Goal: Task Accomplishment & Management: Manage account settings

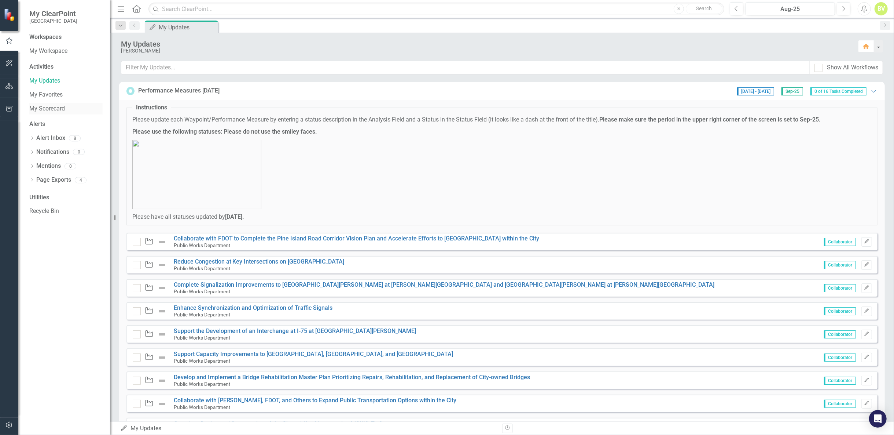
click at [62, 110] on link "My Scorecard" at bounding box center [65, 109] width 73 height 8
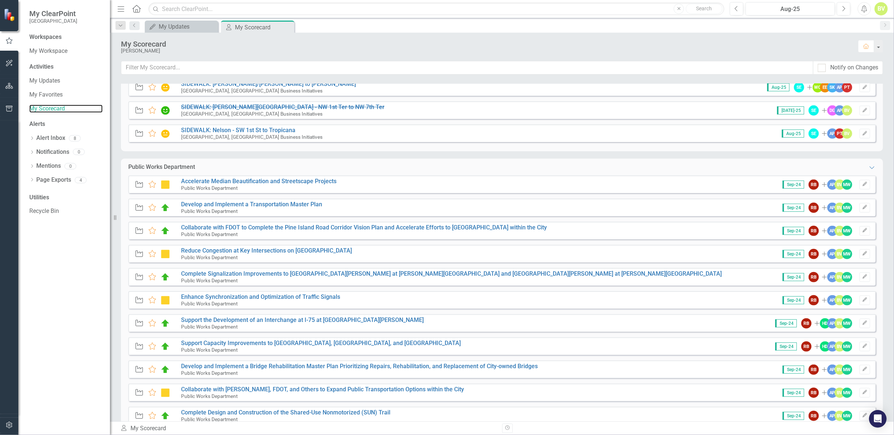
scroll to position [448, 0]
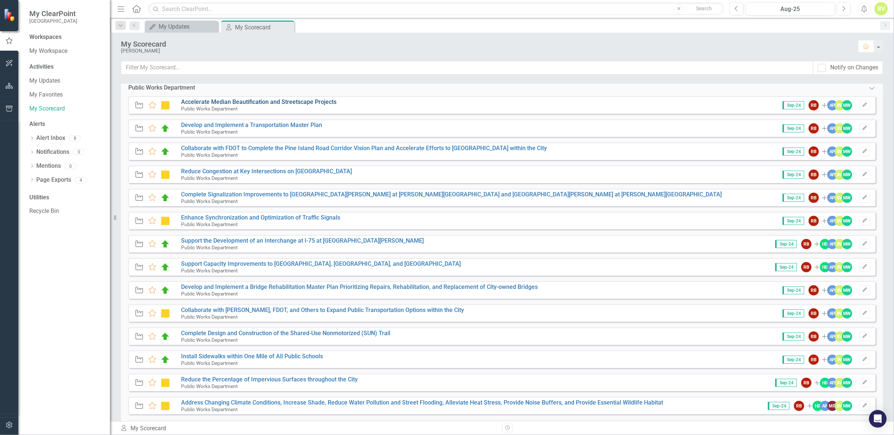
click at [307, 103] on link "Accelerate Median Beautification and Streetscape Projects" at bounding box center [258, 101] width 155 height 7
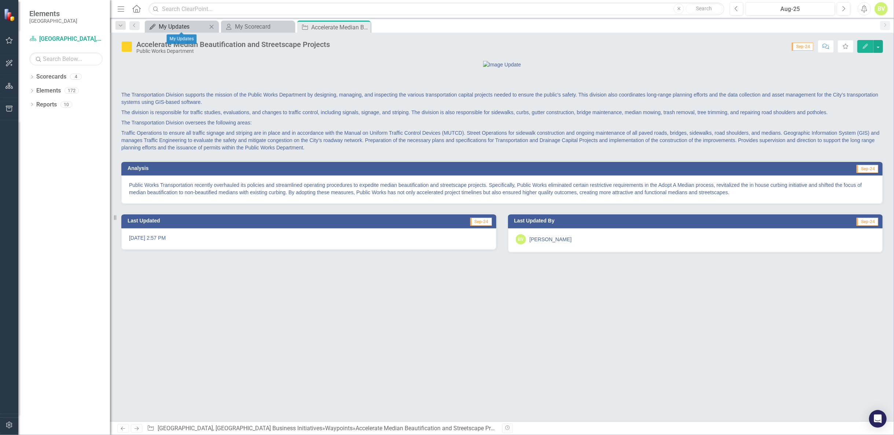
click at [169, 27] on div "My Updates" at bounding box center [183, 26] width 48 height 9
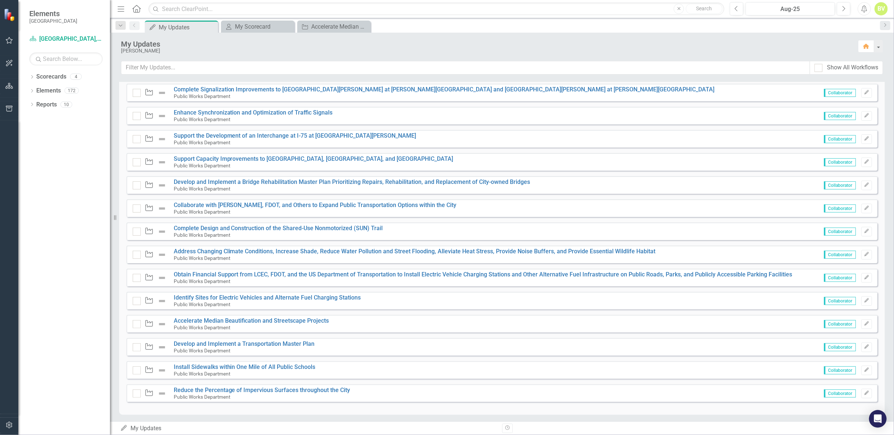
scroll to position [196, 0]
click at [222, 319] on link "Accelerate Median Beautification and Streetscape Projects" at bounding box center [251, 319] width 155 height 7
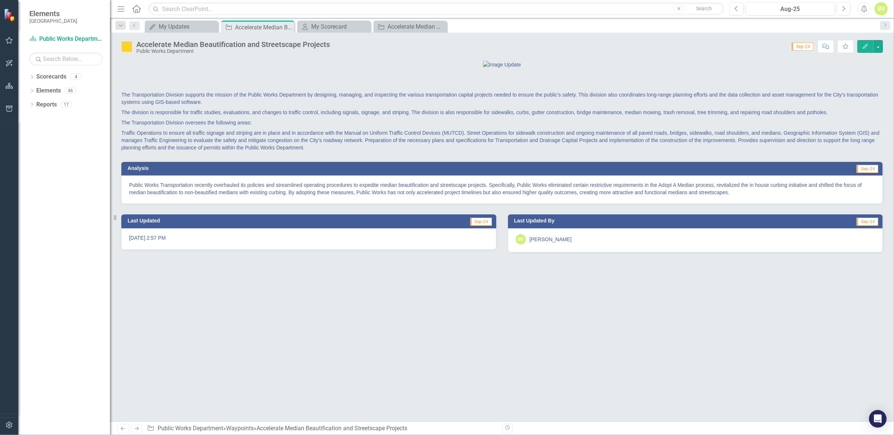
click at [283, 196] on p "Public Works Transportation recently overhauled its policies and streamlined op…" at bounding box center [502, 188] width 746 height 15
click at [184, 26] on div "My Updates" at bounding box center [183, 26] width 48 height 9
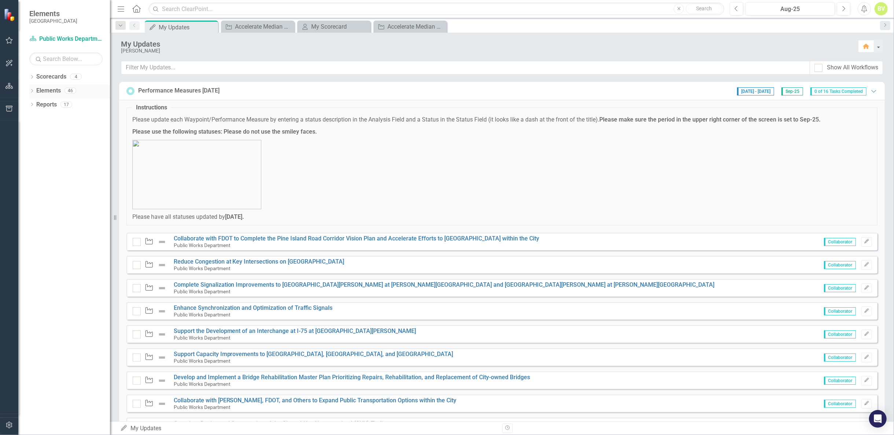
click at [32, 91] on icon "Dropdown" at bounding box center [31, 91] width 5 height 4
click at [36, 105] on icon "Dropdown" at bounding box center [35, 105] width 5 height 4
click at [61, 118] on div "City Services and Amenities" at bounding box center [81, 116] width 58 height 7
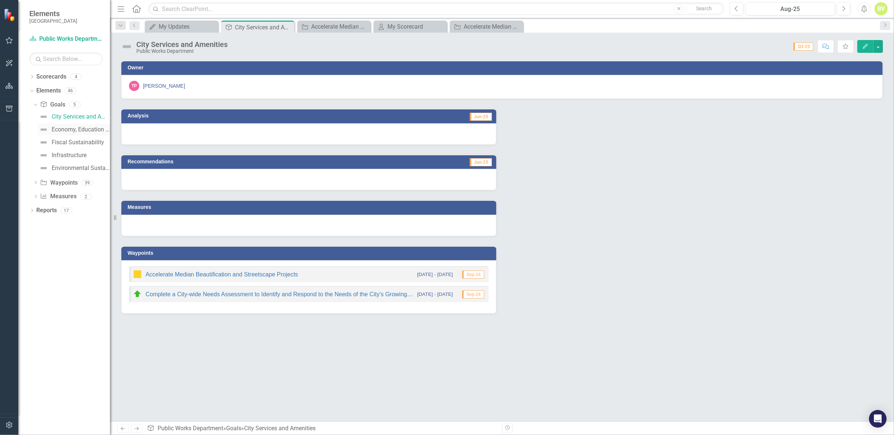
click at [77, 128] on div "Economy, Education and Workforce" at bounding box center [81, 129] width 58 height 7
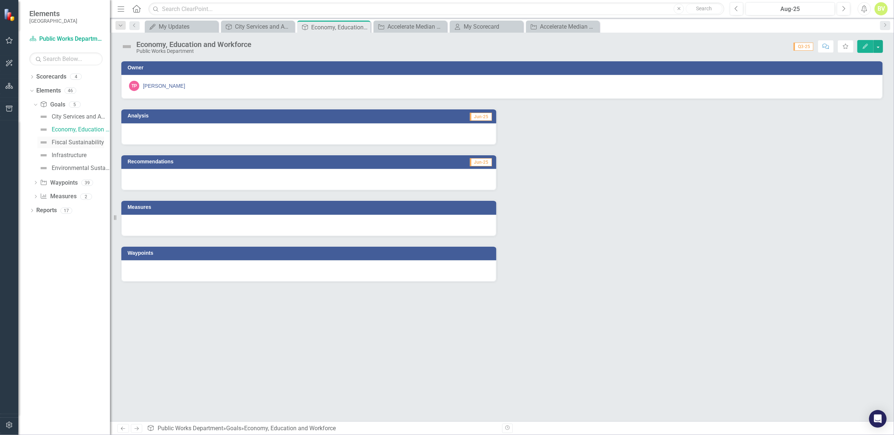
click at [67, 143] on div "Fiscal Sustainability" at bounding box center [78, 142] width 52 height 7
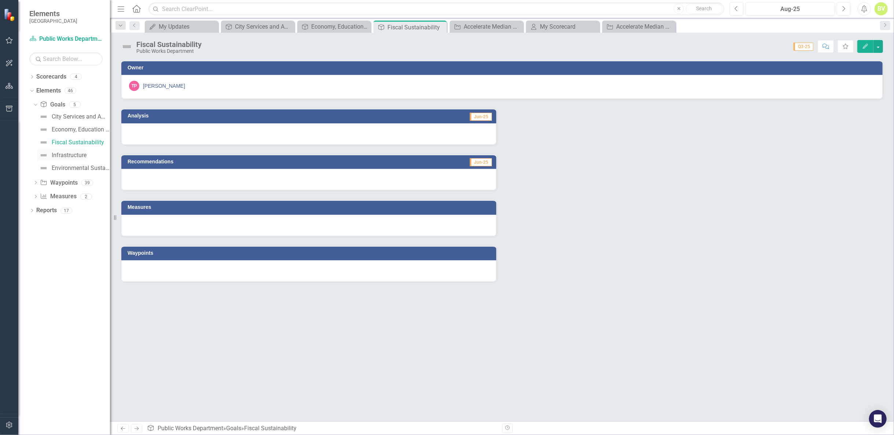
click at [68, 155] on div "Infrastructure" at bounding box center [69, 155] width 35 height 7
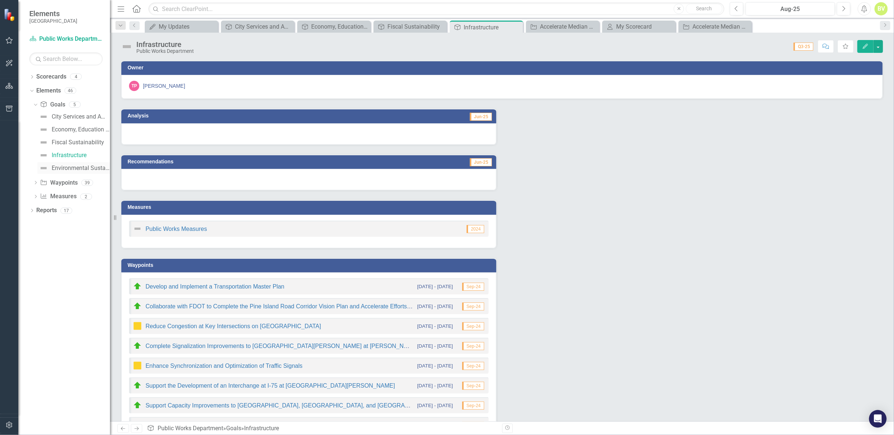
click at [76, 167] on div "Environmental Sustainability" at bounding box center [81, 168] width 58 height 7
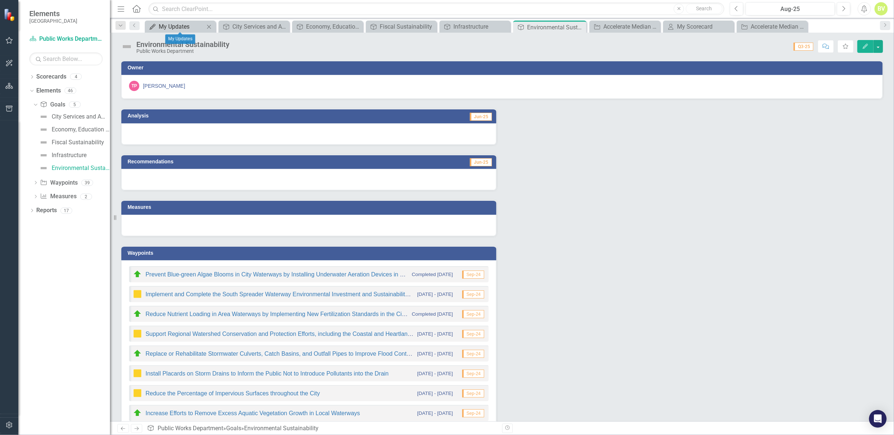
click at [183, 22] on div "My Updates" at bounding box center [182, 26] width 46 height 9
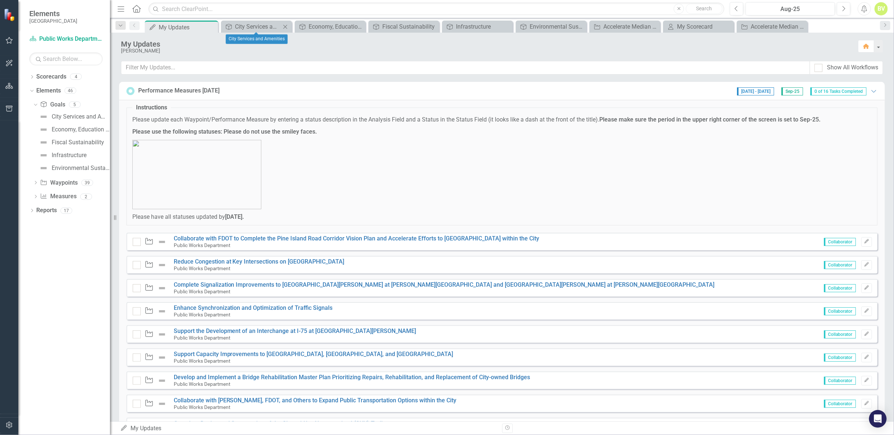
click at [282, 27] on icon "Close" at bounding box center [285, 27] width 7 height 6
click at [287, 27] on icon "Close" at bounding box center [287, 27] width 7 height 6
click at [285, 26] on icon "Close" at bounding box center [287, 27] width 7 height 6
click at [287, 26] on icon "Close" at bounding box center [287, 27] width 7 height 6
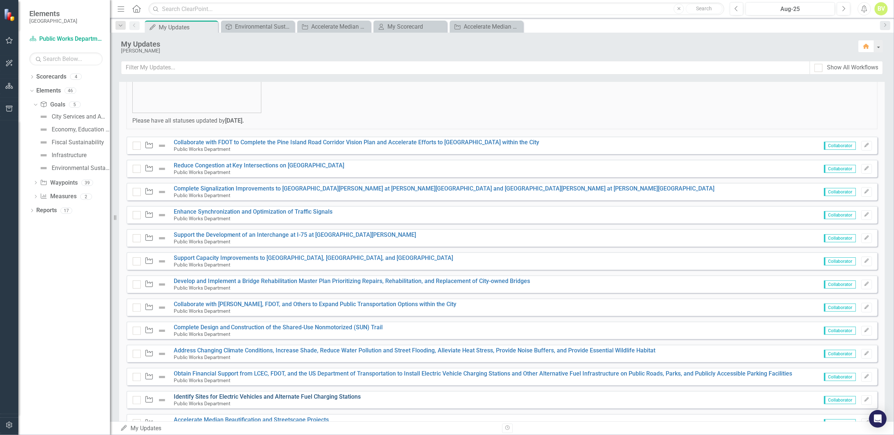
scroll to position [196, 0]
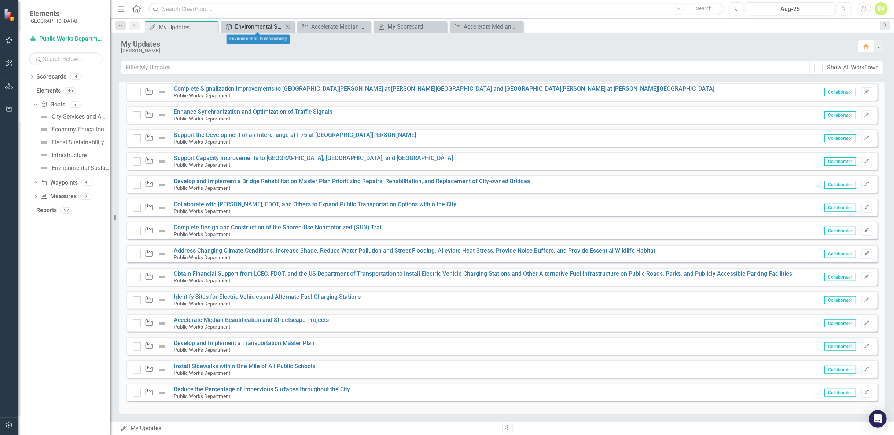
click at [269, 26] on div "Environmental Sustainability" at bounding box center [259, 26] width 48 height 9
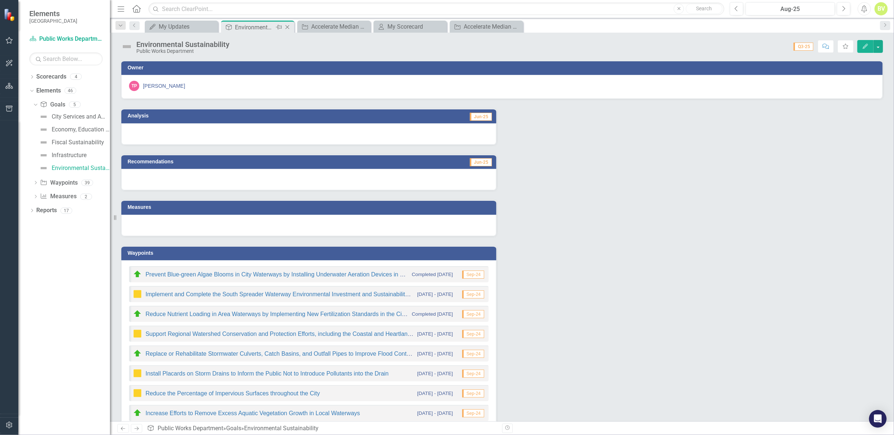
click at [289, 25] on icon "Close" at bounding box center [287, 27] width 7 height 6
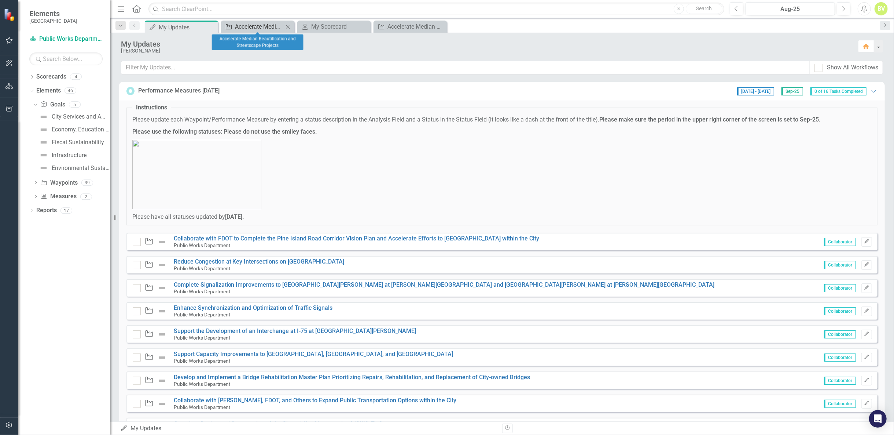
click at [256, 27] on div "Accelerate Median Beautification and Streetscape Projects" at bounding box center [259, 26] width 48 height 9
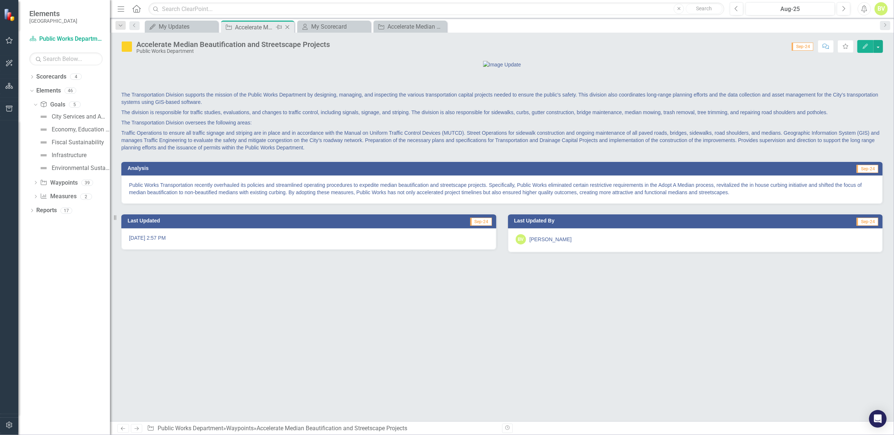
click at [290, 27] on icon "Close" at bounding box center [287, 27] width 7 height 6
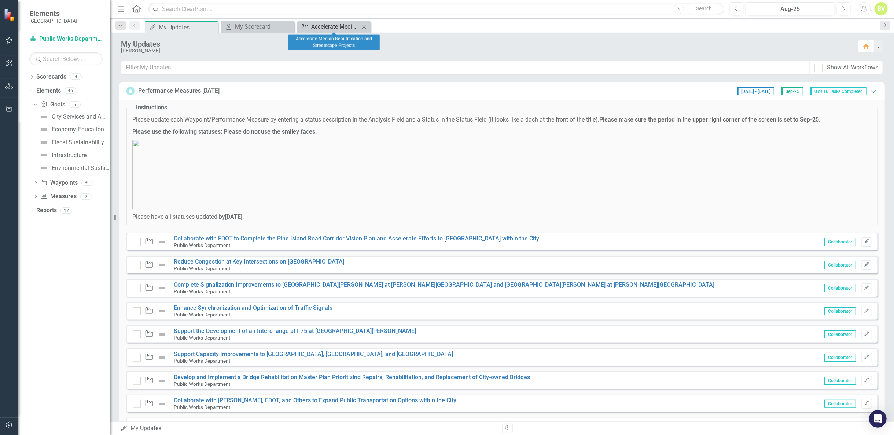
click at [334, 25] on div "Accelerate Median Beautification and Streetscape Projects" at bounding box center [335, 26] width 48 height 9
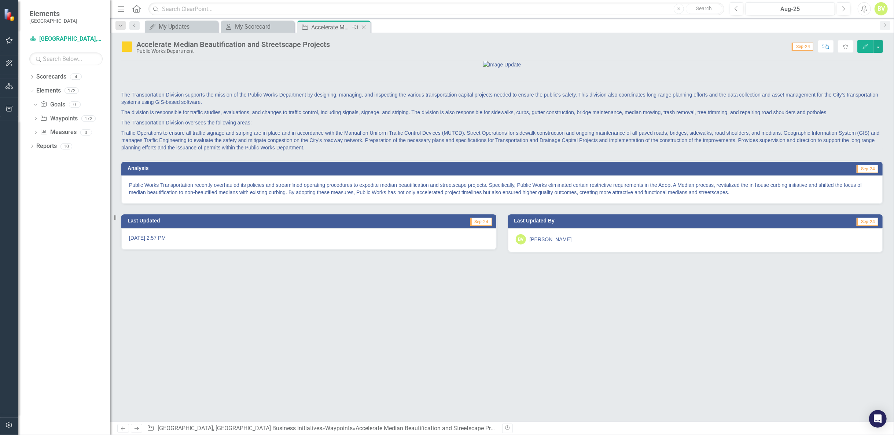
click at [365, 28] on icon "Close" at bounding box center [363, 27] width 7 height 6
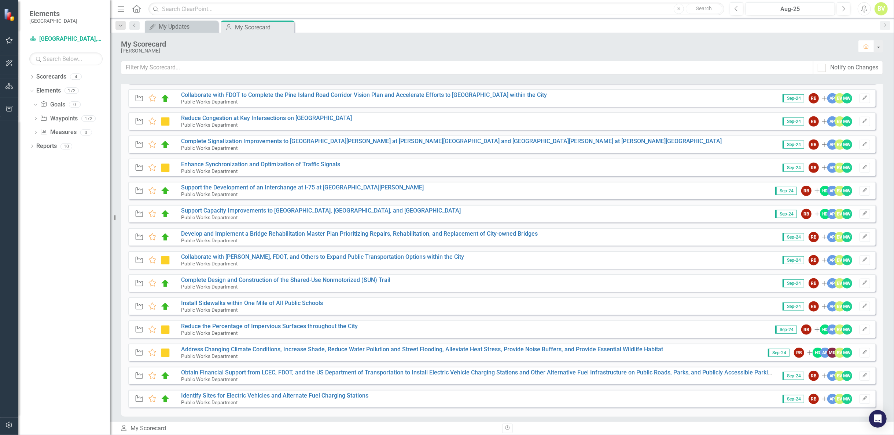
scroll to position [503, 0]
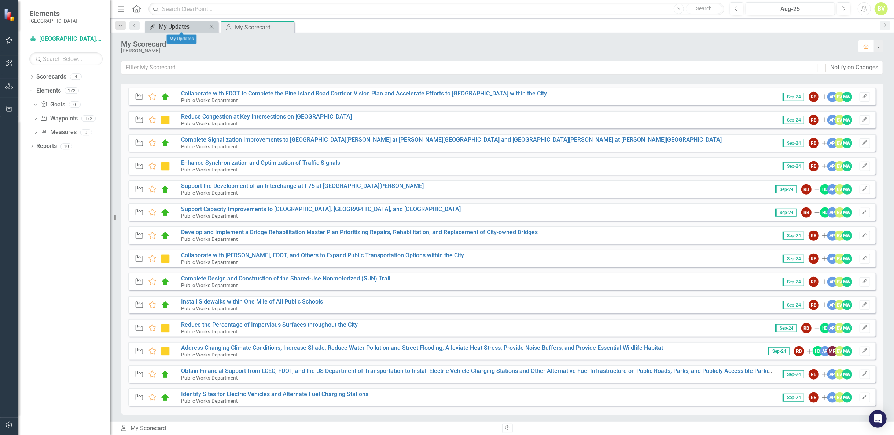
click at [183, 26] on div "My Updates" at bounding box center [183, 26] width 48 height 9
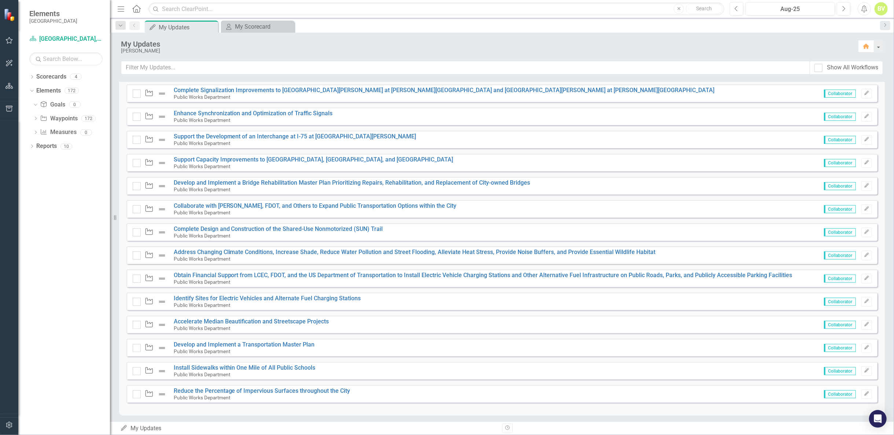
scroll to position [196, 0]
click at [863, 254] on button "Edit" at bounding box center [867, 254] width 11 height 10
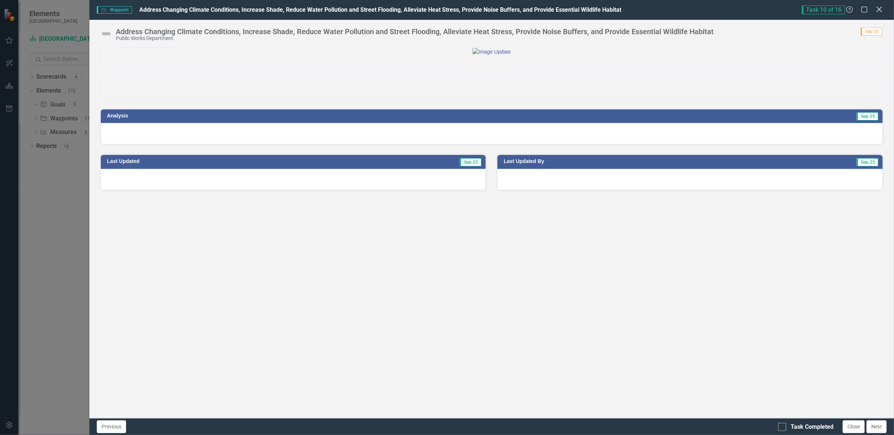
drag, startPoint x: 881, startPoint y: 11, endPoint x: 841, endPoint y: 23, distance: 42.2
click at [881, 11] on icon "Close" at bounding box center [879, 9] width 9 height 7
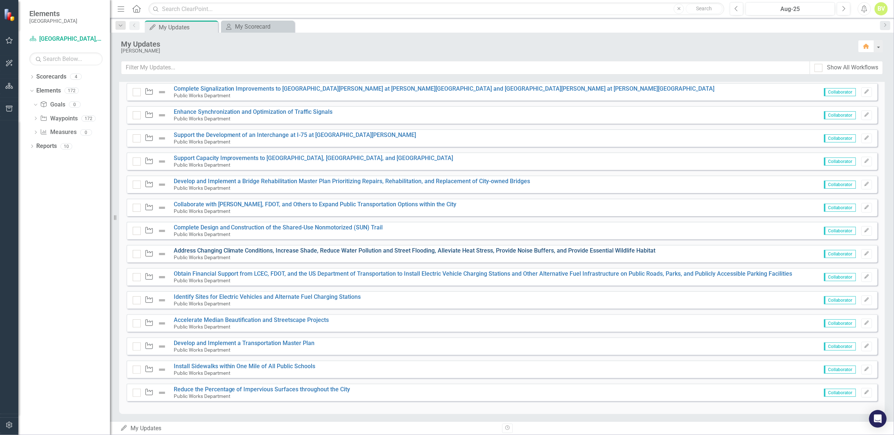
click at [203, 250] on link "Address Changing Climate Conditions, Increase Shade, Reduce Water Pollution and…" at bounding box center [415, 250] width 482 height 7
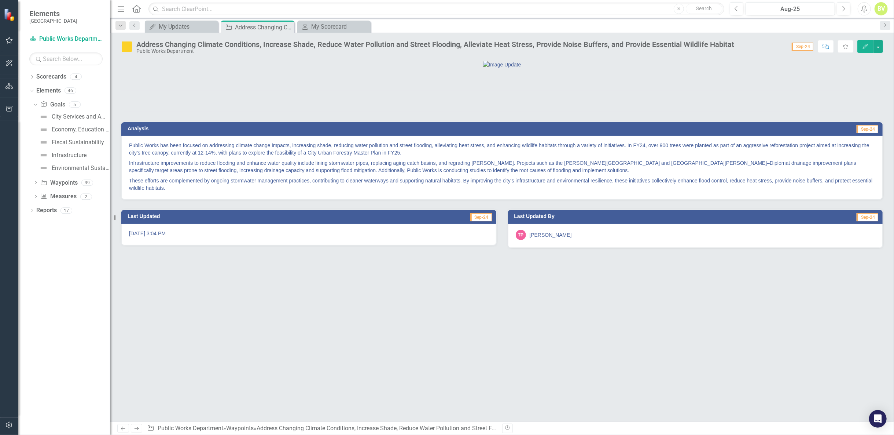
click at [864, 46] on icon "Edit" at bounding box center [865, 46] width 7 height 5
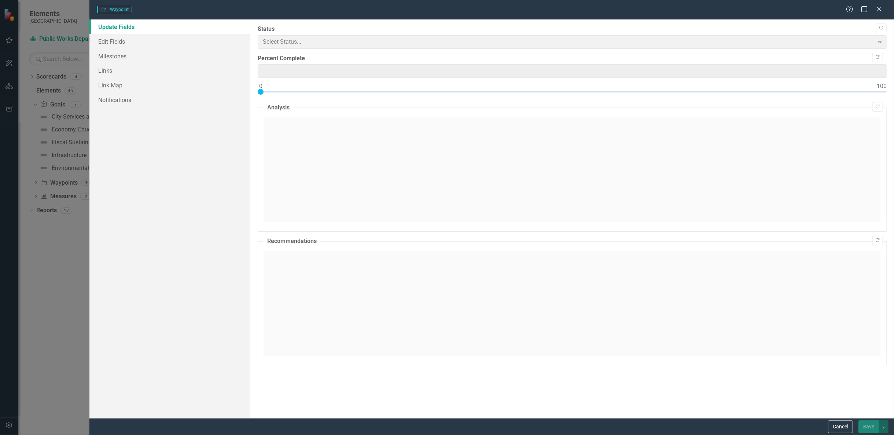
type input "50"
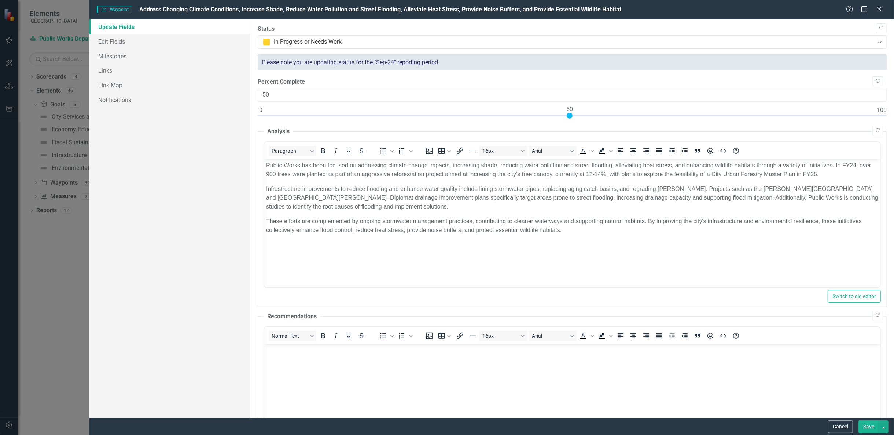
scroll to position [111, 0]
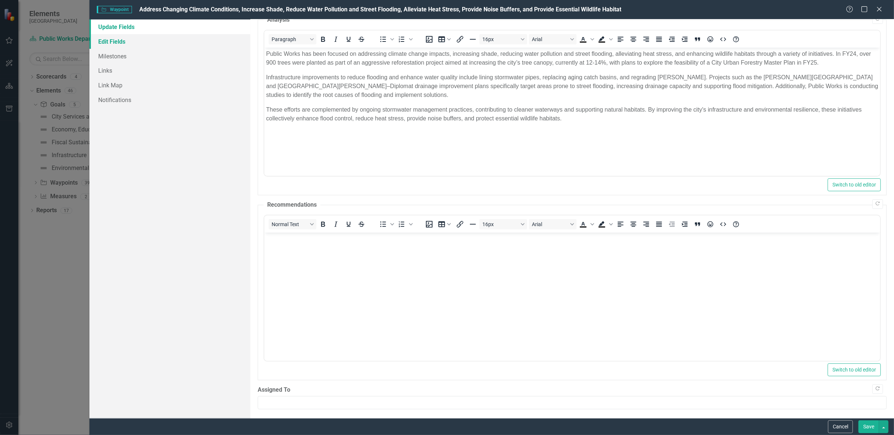
click at [128, 47] on link "Edit Fields" at bounding box center [169, 41] width 161 height 15
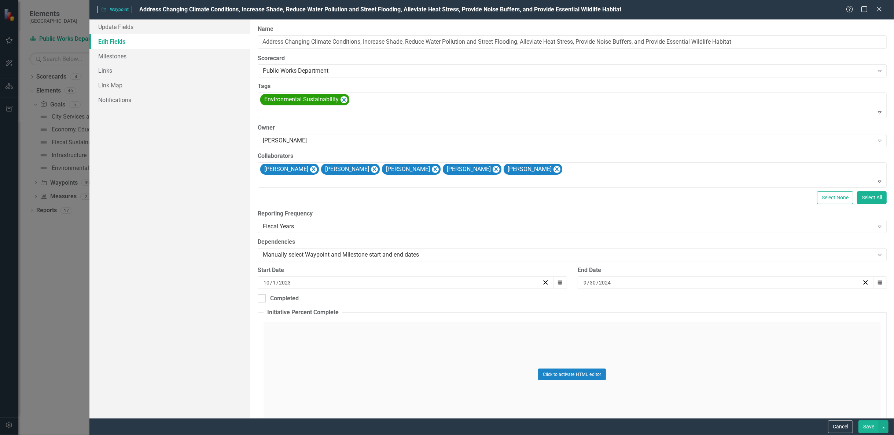
click at [881, 15] on div "Waypoint Waypoint Address Changing Climate Conditions, Increase Shade, Reduce W…" at bounding box center [491, 9] width 805 height 19
click at [879, 12] on icon "Close" at bounding box center [879, 9] width 9 height 7
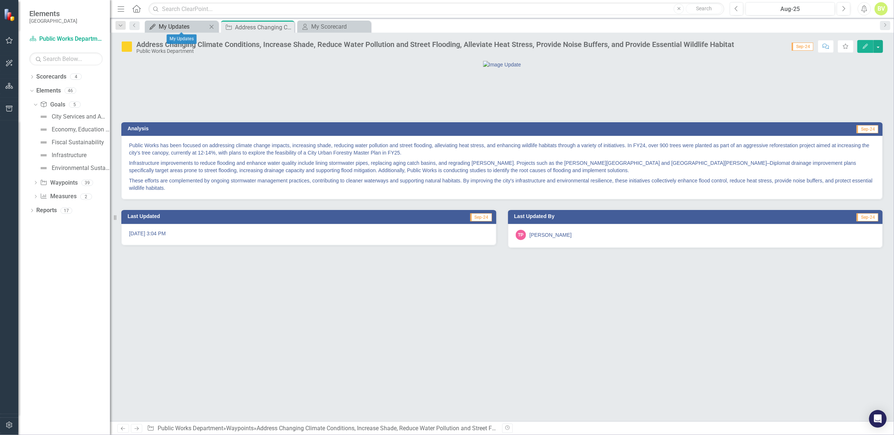
click at [188, 25] on div "My Updates" at bounding box center [183, 26] width 48 height 9
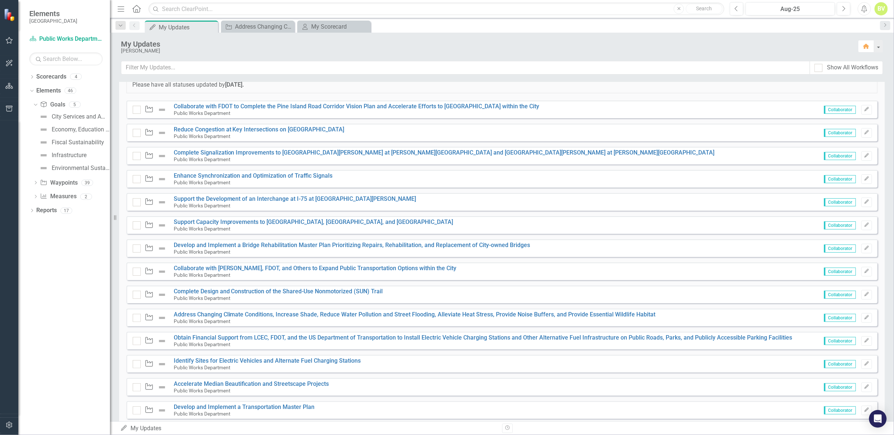
scroll to position [196, 0]
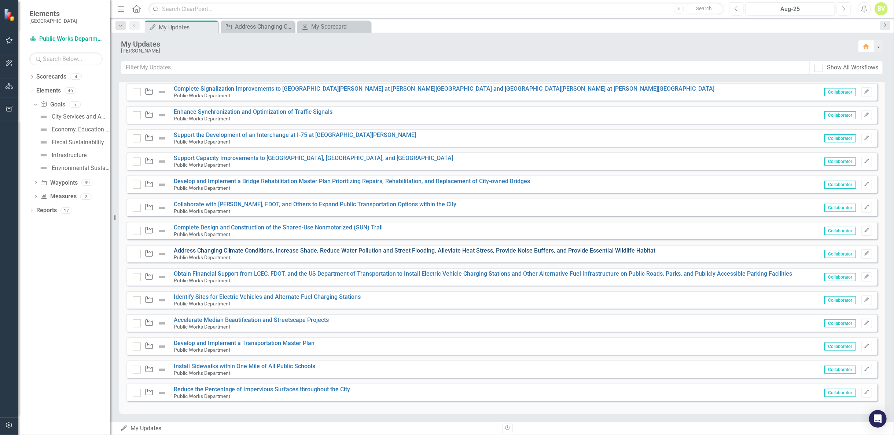
click at [225, 248] on link "Address Changing Climate Conditions, Increase Shade, Reduce Water Pollution and…" at bounding box center [415, 250] width 482 height 7
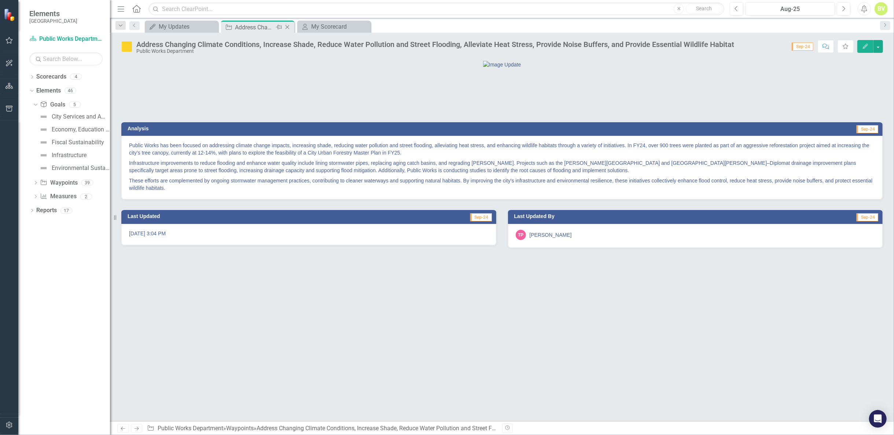
click at [288, 28] on icon "Close" at bounding box center [287, 27] width 7 height 6
